Goal: Information Seeking & Learning: Learn about a topic

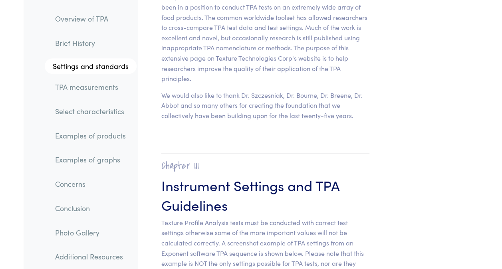
scroll to position [3312, 0]
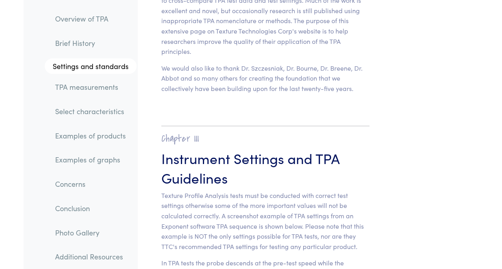
click at [96, 87] on link "TPA measurements" at bounding box center [93, 87] width 88 height 18
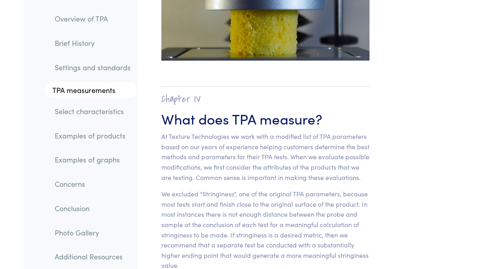
scroll to position [5641, 0]
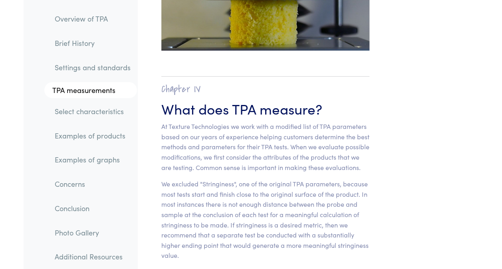
click at [77, 116] on link "Select characteristics" at bounding box center [92, 111] width 89 height 18
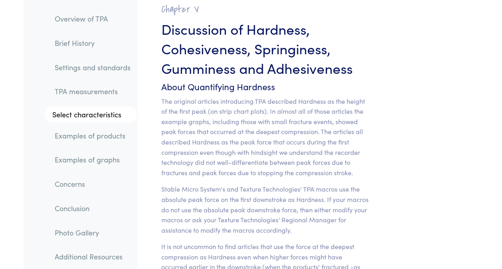
scroll to position [6907, 0]
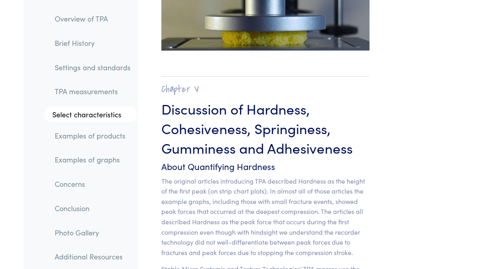
click at [83, 135] on link "Examples of products" at bounding box center [92, 135] width 89 height 18
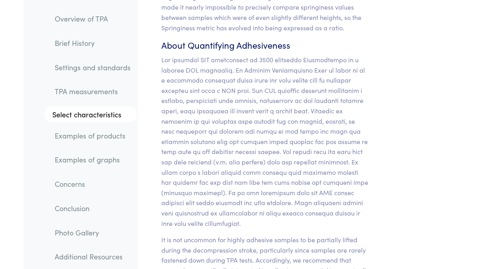
scroll to position [8774, 0]
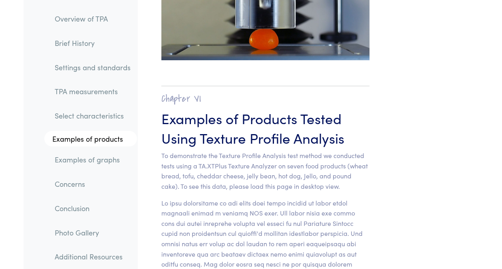
click at [79, 159] on link "Examples of graphs" at bounding box center [92, 159] width 89 height 18
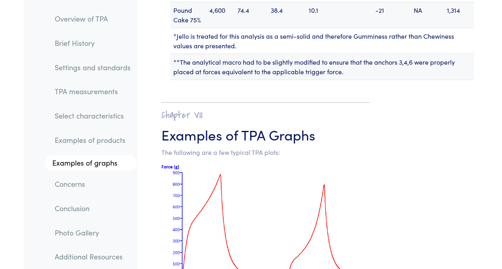
scroll to position [10994, 0]
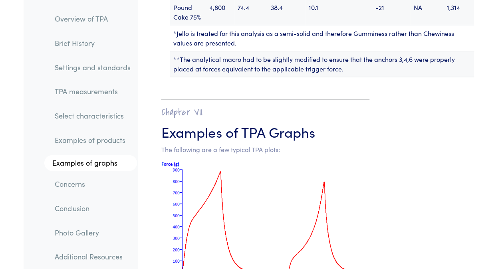
click at [77, 184] on link "Concerns" at bounding box center [92, 184] width 89 height 18
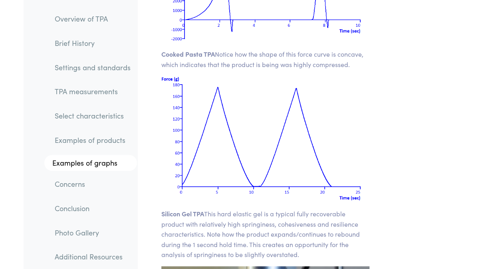
scroll to position [12545, 0]
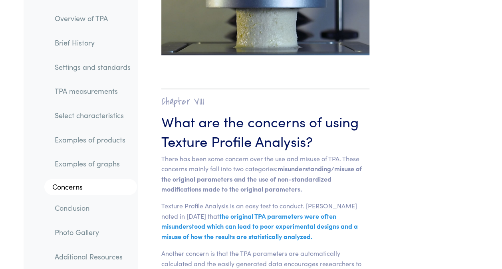
click at [72, 209] on link "Conclusion" at bounding box center [92, 208] width 89 height 18
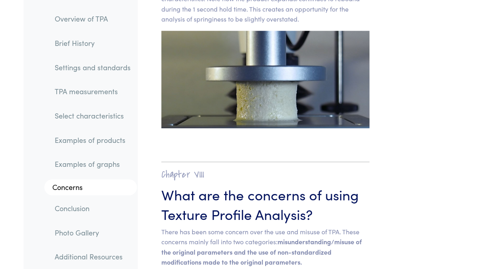
scroll to position [12457, 0]
